Goal: Obtain resource: Download file/media

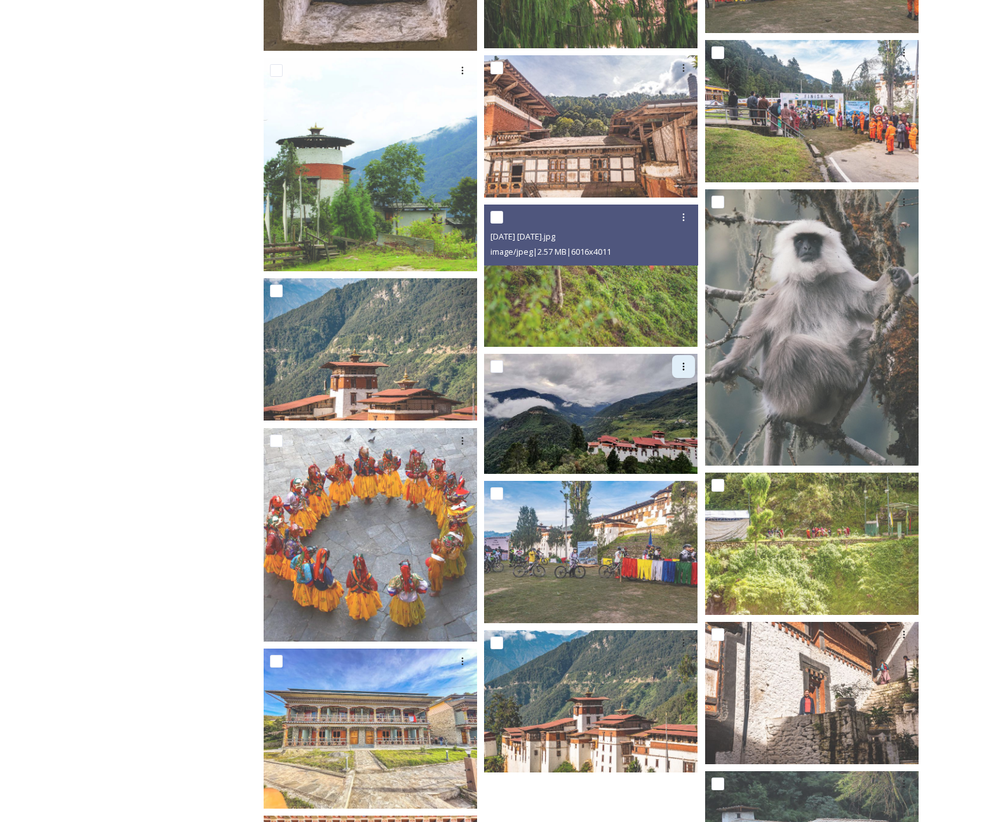
scroll to position [2246, 0]
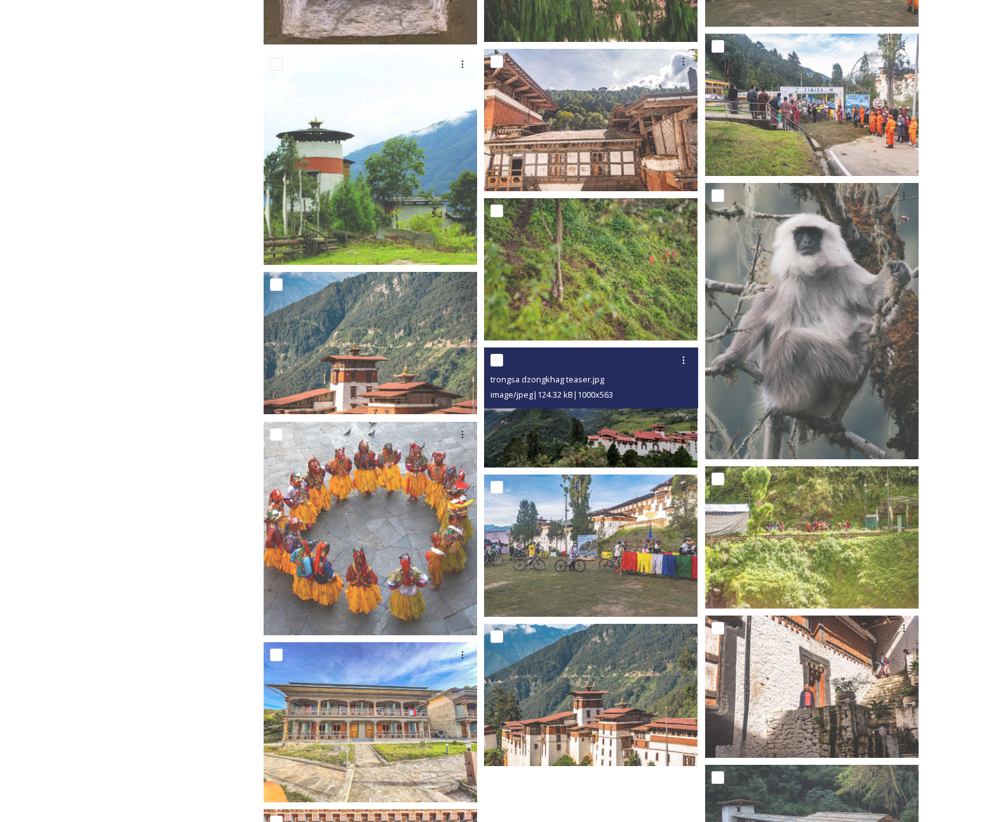
click at [645, 428] on img at bounding box center [590, 408] width 213 height 120
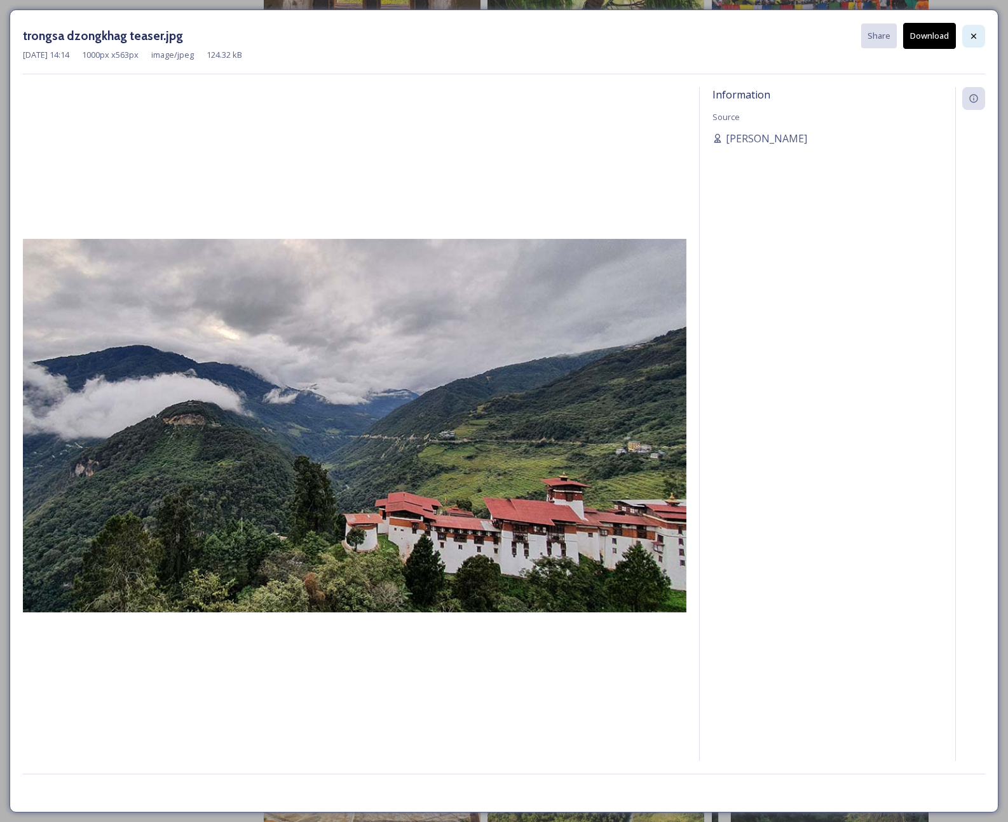
click at [972, 36] on icon at bounding box center [973, 35] width 5 height 5
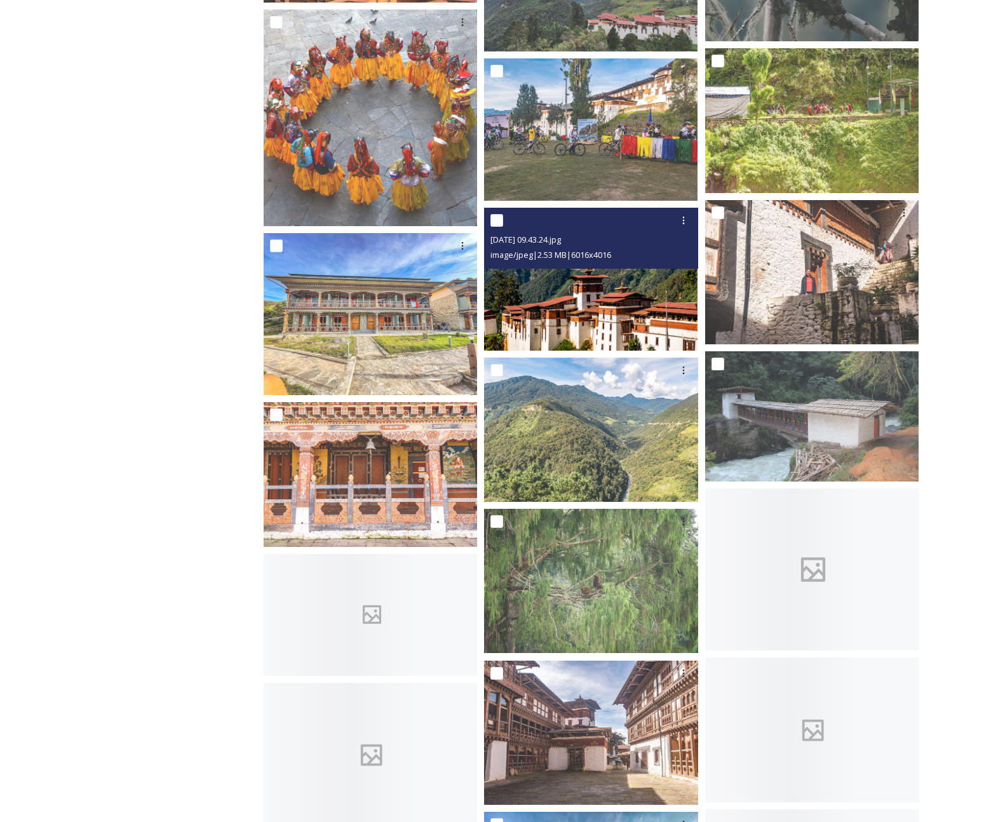
scroll to position [2701, 0]
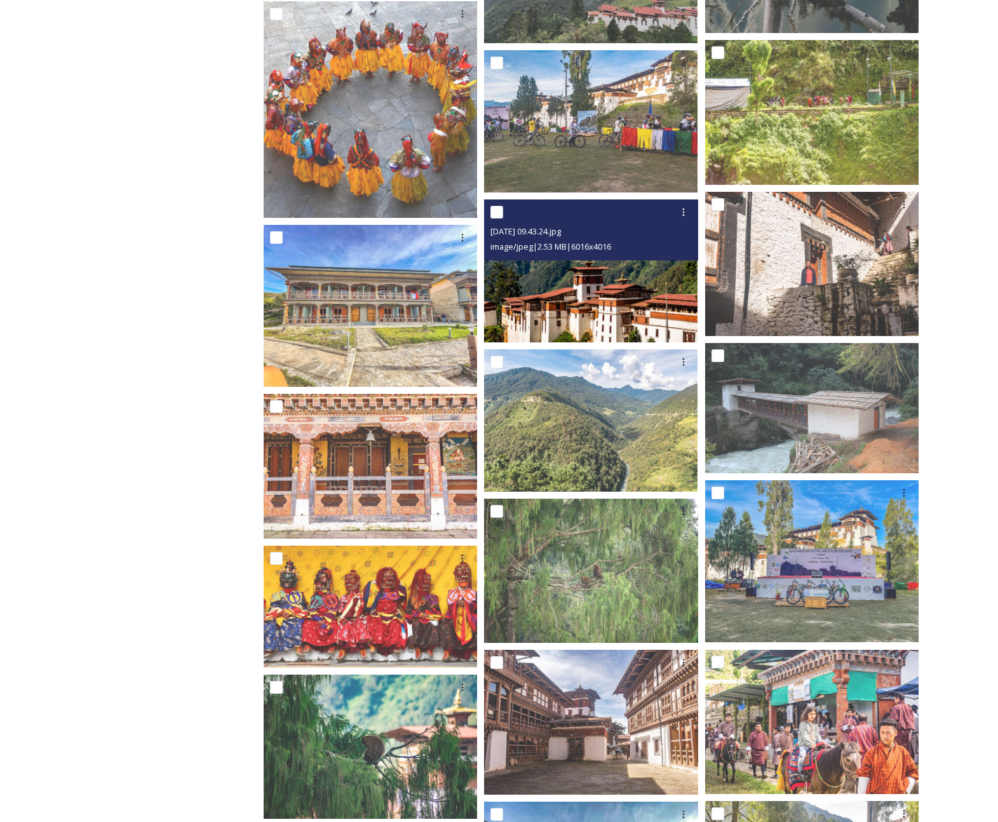
click at [622, 306] on img at bounding box center [590, 270] width 213 height 142
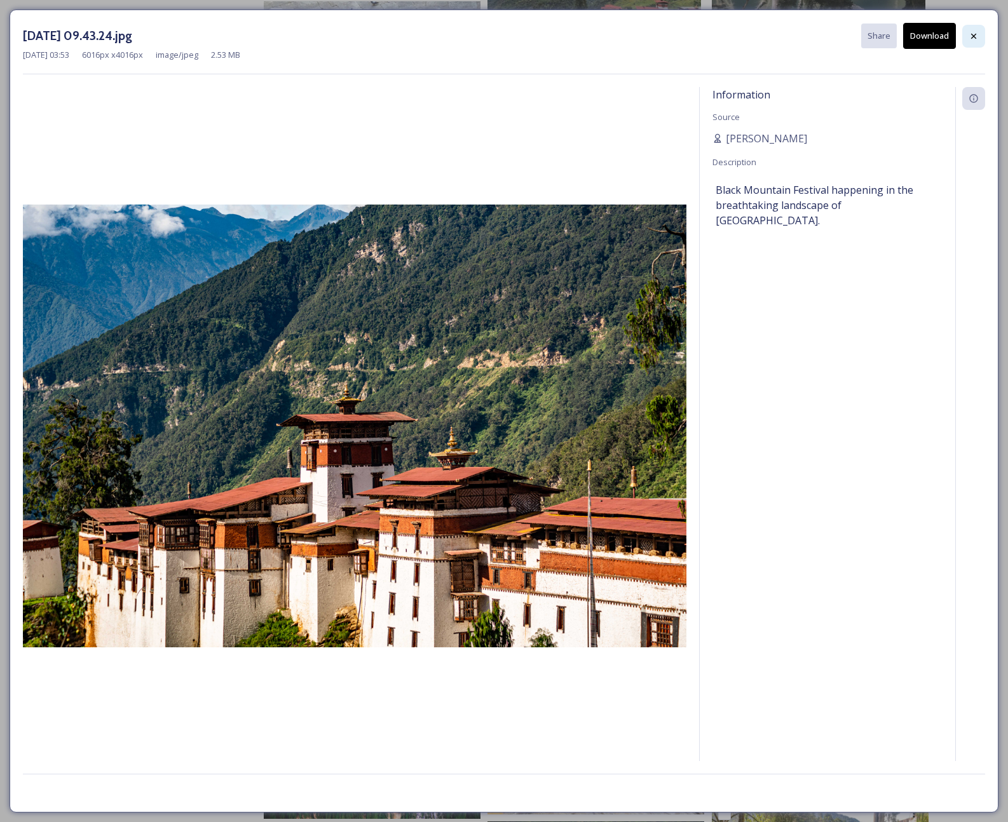
click at [974, 39] on icon at bounding box center [973, 36] width 10 height 10
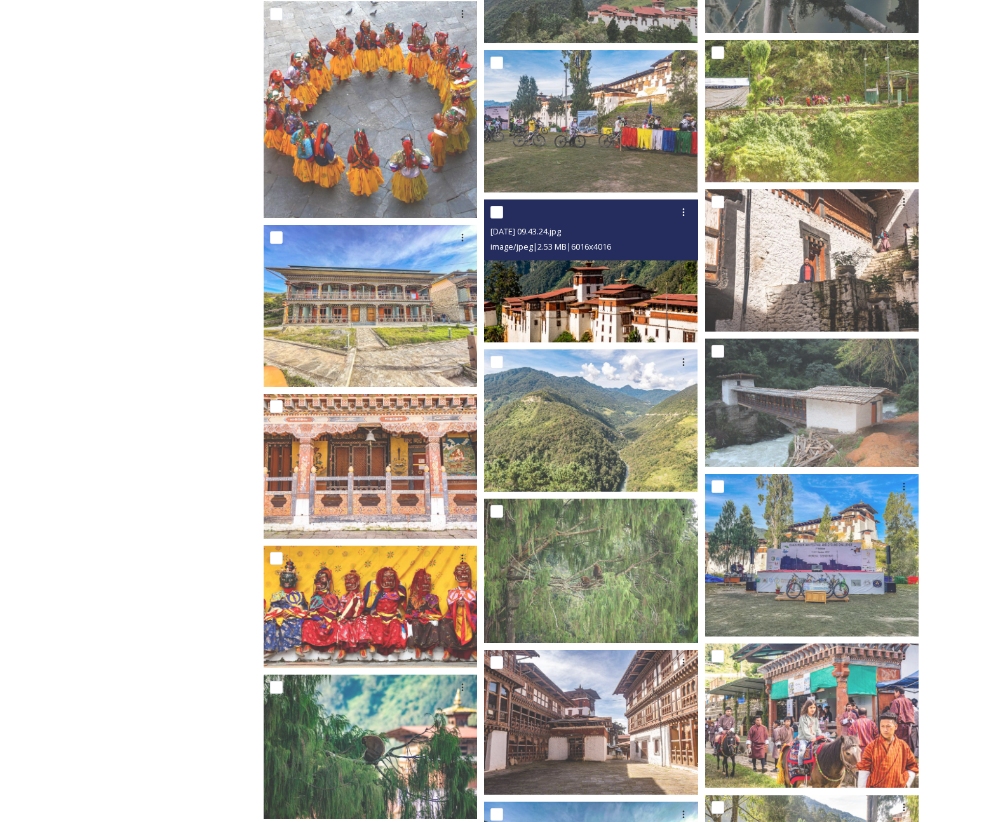
click at [605, 305] on img at bounding box center [590, 270] width 213 height 142
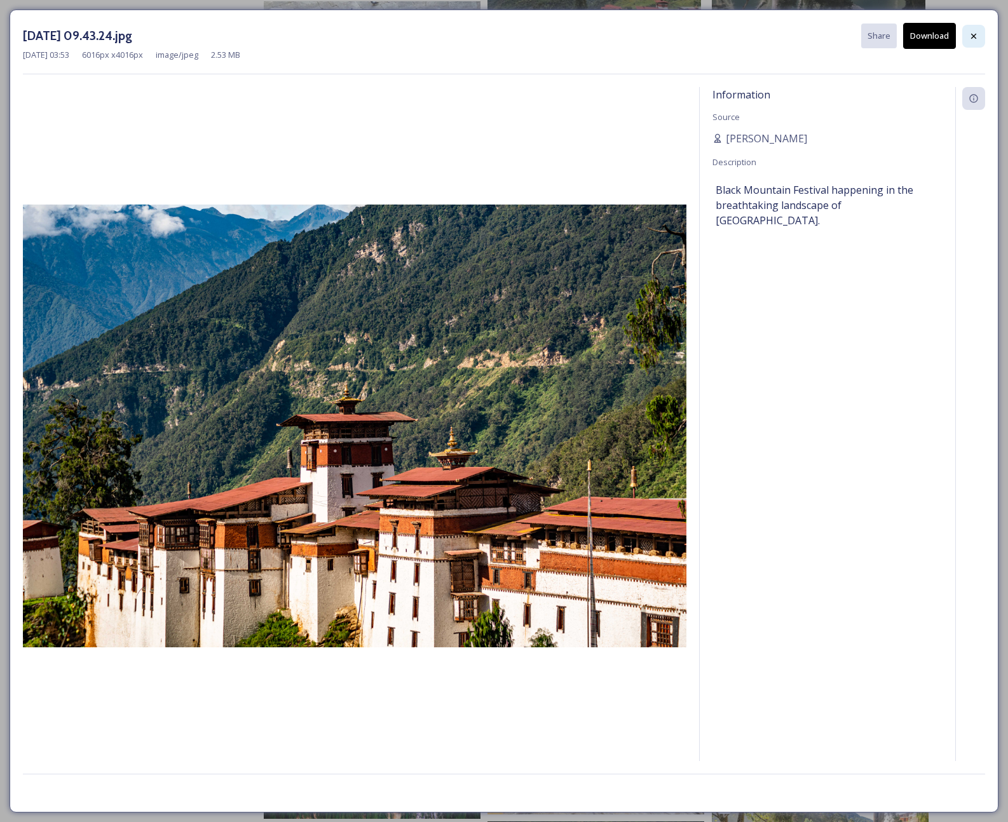
click at [977, 31] on icon at bounding box center [973, 36] width 10 height 10
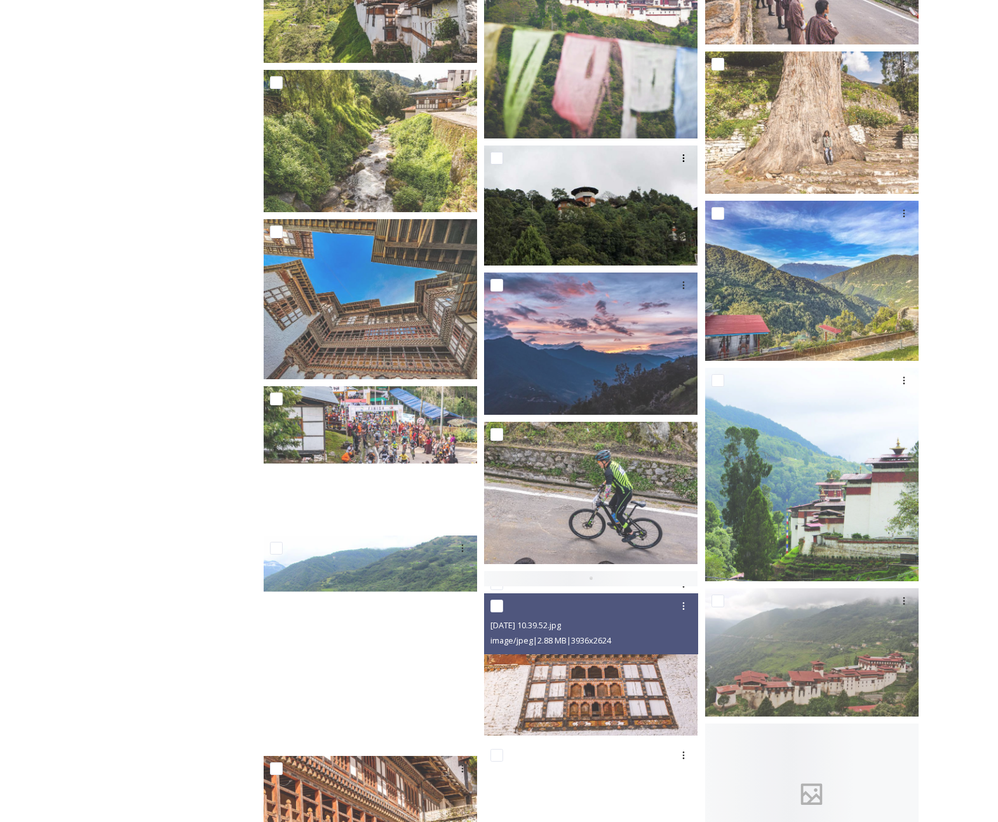
scroll to position [3978, 0]
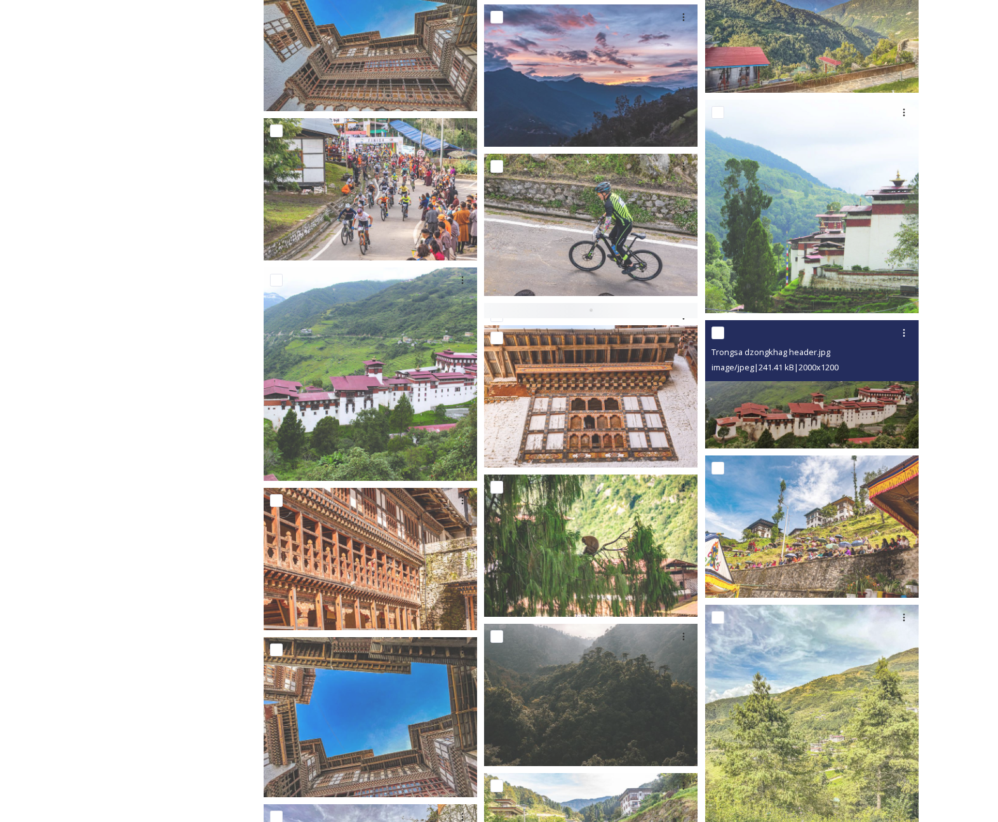
click at [868, 396] on img at bounding box center [811, 384] width 213 height 128
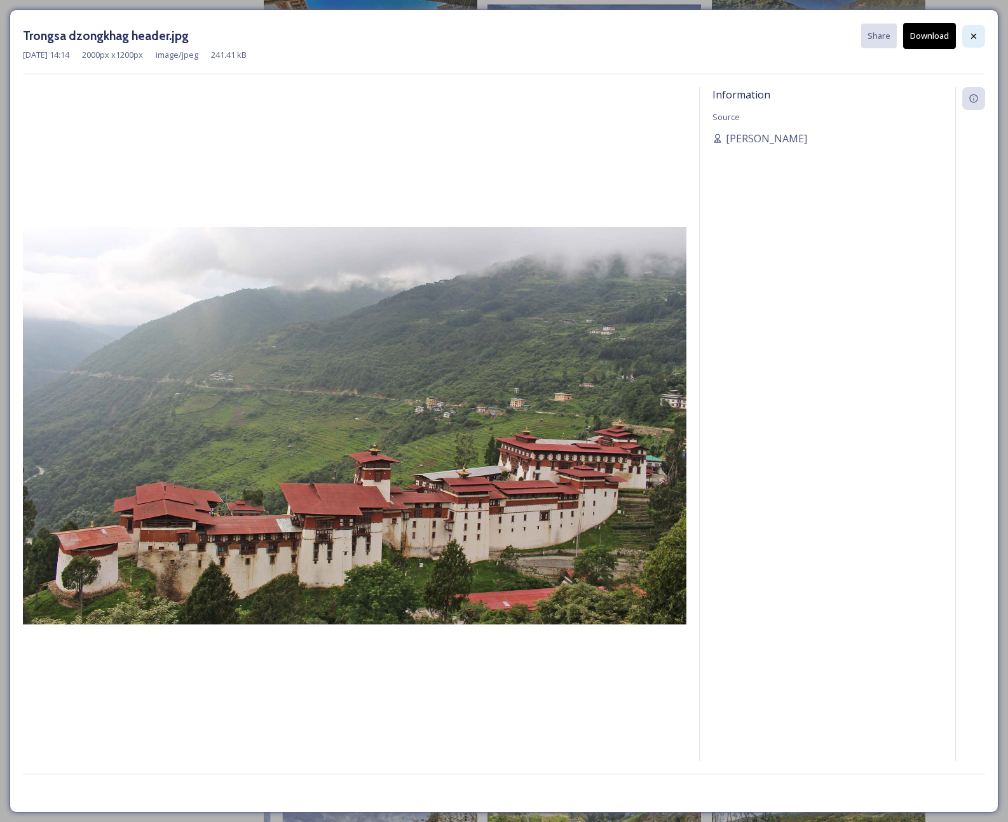
click at [973, 41] on div at bounding box center [973, 36] width 23 height 23
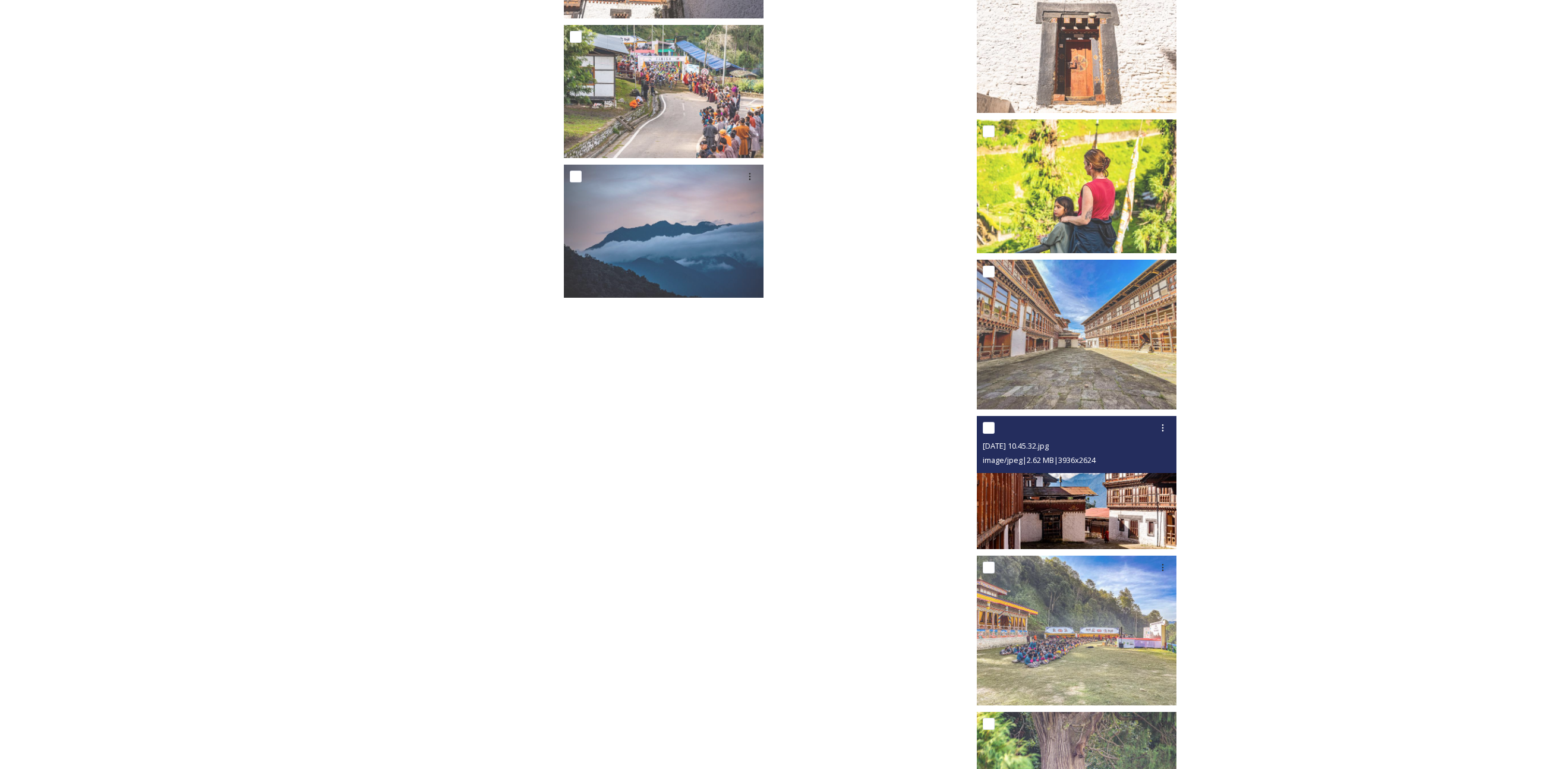
scroll to position [7203, 0]
